Goal: Transaction & Acquisition: Book appointment/travel/reservation

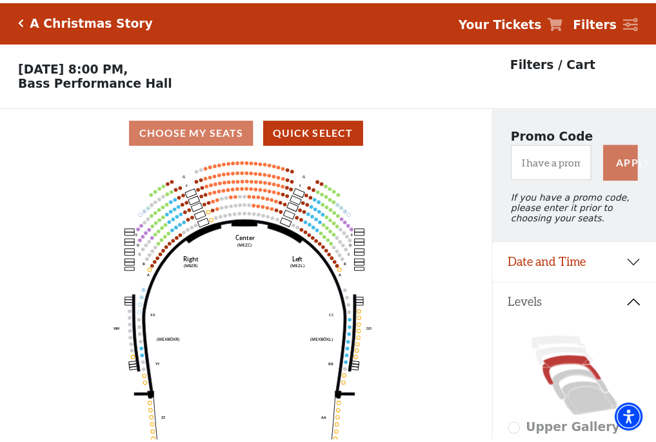
scroll to position [60, 0]
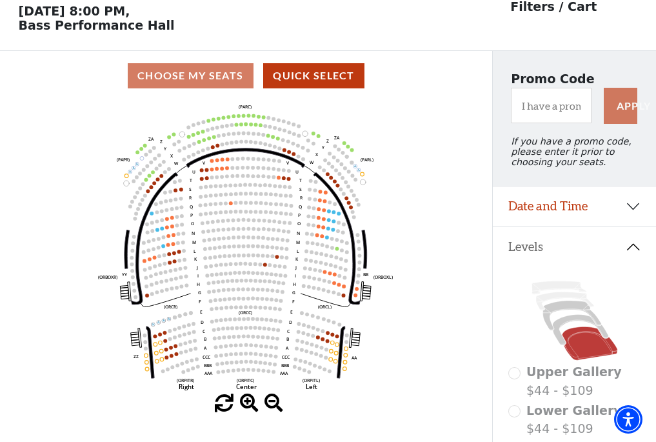
scroll to position [60, 0]
